Goal: Find specific page/section: Find specific page/section

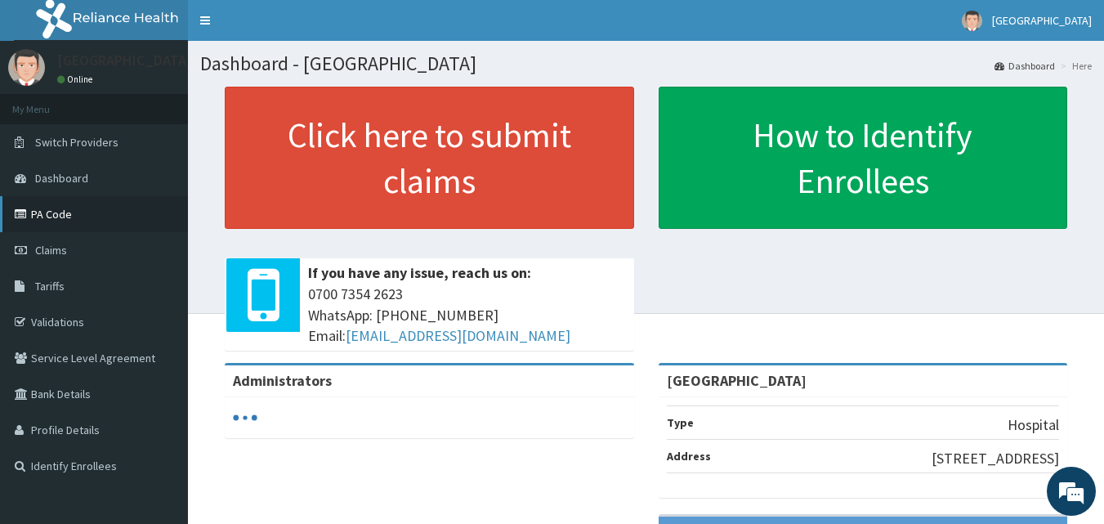
click at [47, 214] on link "PA Code" at bounding box center [94, 214] width 188 height 36
click at [49, 213] on link "PA Code" at bounding box center [94, 214] width 188 height 36
click at [51, 215] on link "PA Code" at bounding box center [94, 214] width 188 height 36
